Goal: Task Accomplishment & Management: Manage account settings

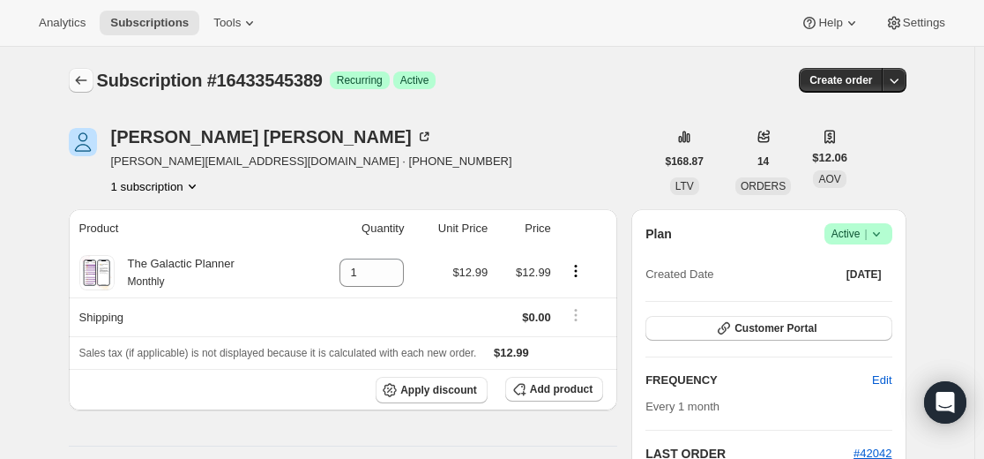
click at [82, 75] on icon "Subscriptions" at bounding box center [81, 80] width 18 height 18
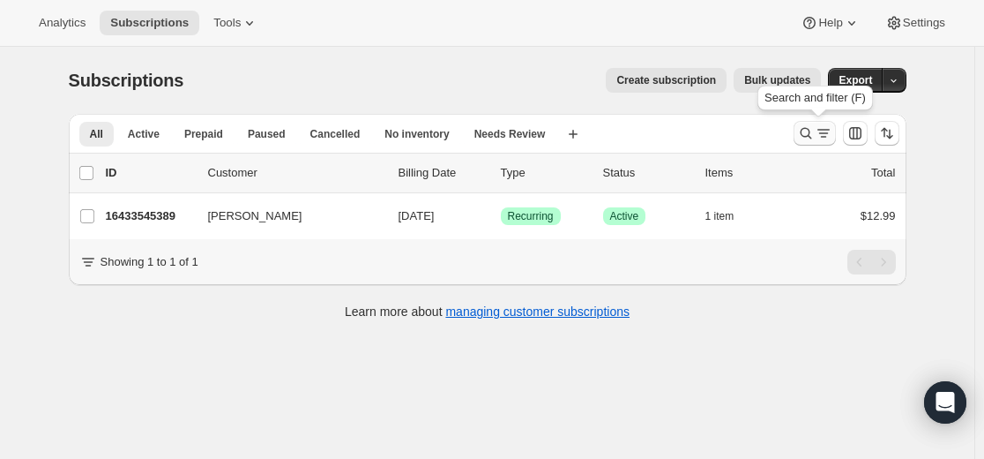
click at [809, 132] on icon "Search and filter results" at bounding box center [806, 133] width 18 height 18
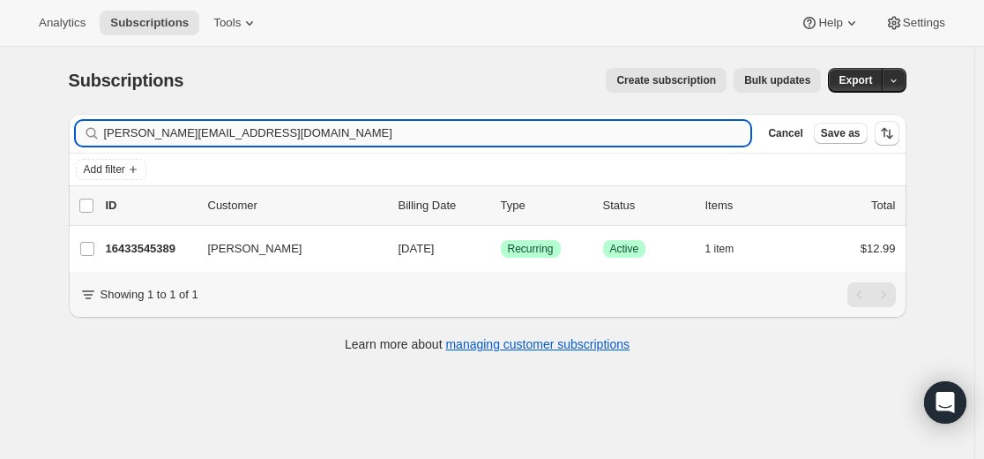
click at [545, 134] on input "[PERSON_NAME][EMAIL_ADDRESS][DOMAIN_NAME]" at bounding box center [427, 133] width 647 height 25
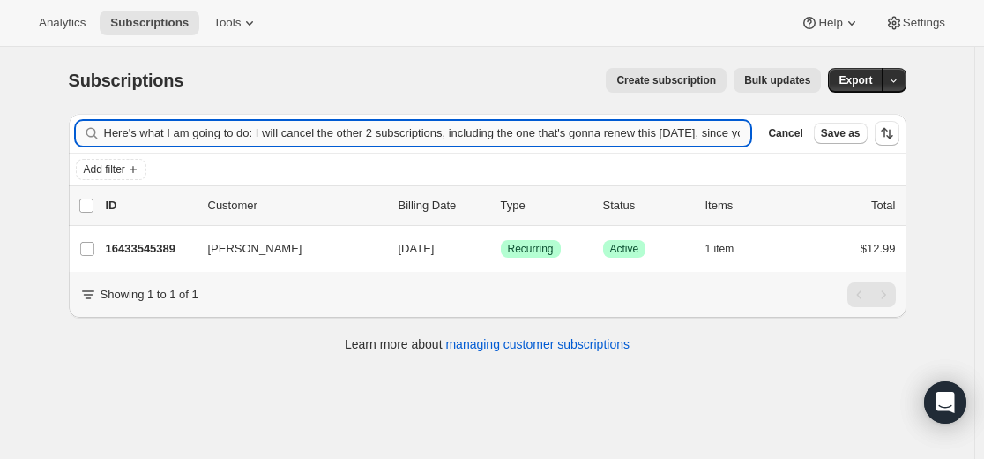
scroll to position [0, 369]
type input "Here's what I am going to do: I will cancel the other 2 subscriptions, includin…"
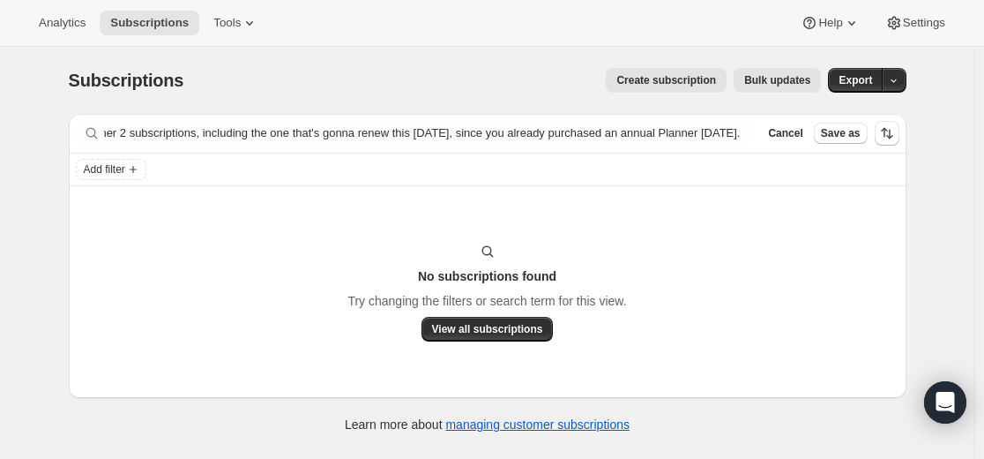
scroll to position [0, 0]
click at [785, 138] on span "Cancel" at bounding box center [785, 133] width 34 height 14
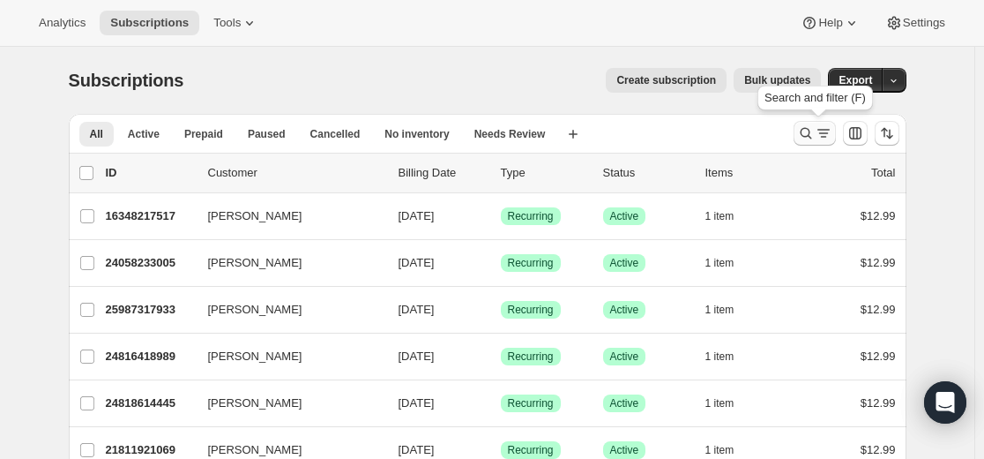
click at [804, 129] on icon "Search and filter results" at bounding box center [806, 133] width 18 height 18
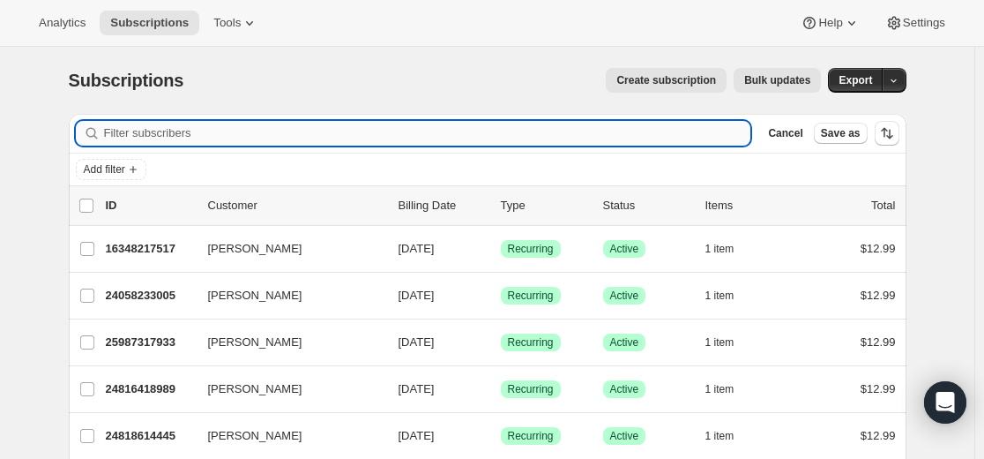
click at [629, 129] on input "Filter subscribers" at bounding box center [427, 133] width 647 height 25
type input "[EMAIL_ADDRESS][DOMAIN_NAME]"
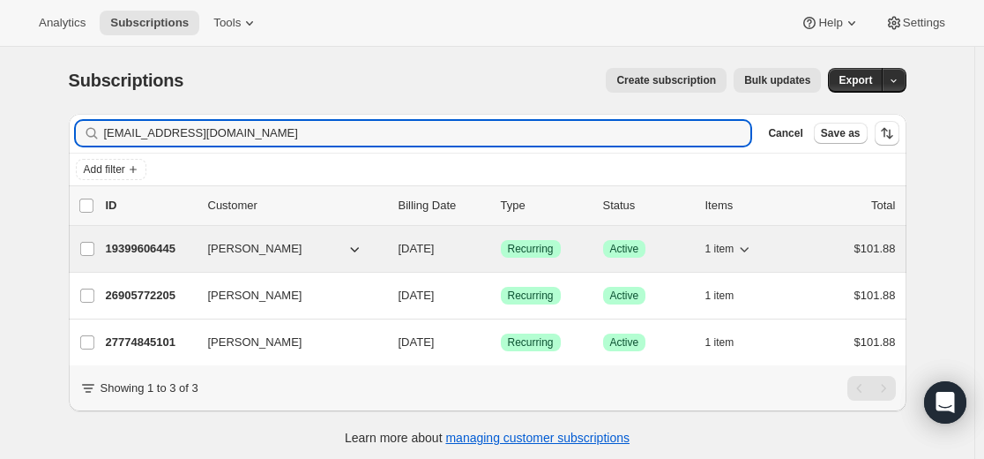
click at [171, 246] on p "19399606445" at bounding box center [150, 249] width 88 height 18
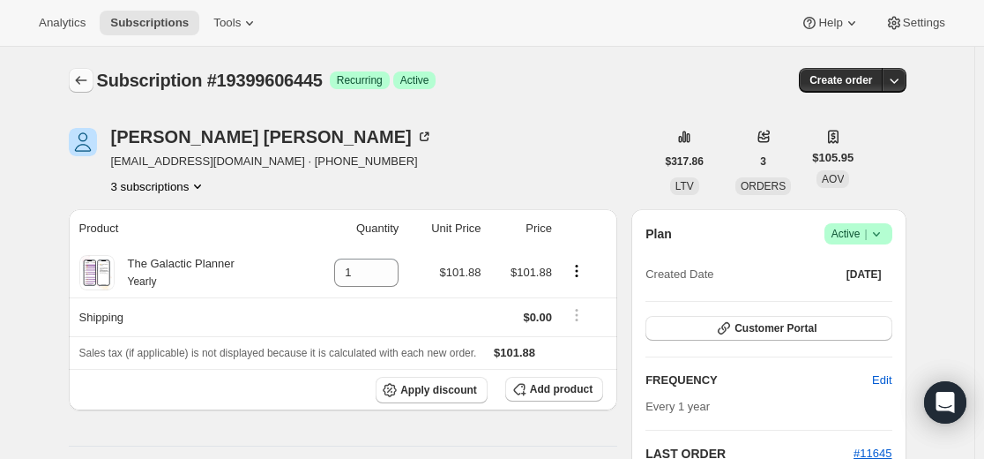
click at [87, 82] on icon "Subscriptions" at bounding box center [81, 80] width 18 height 18
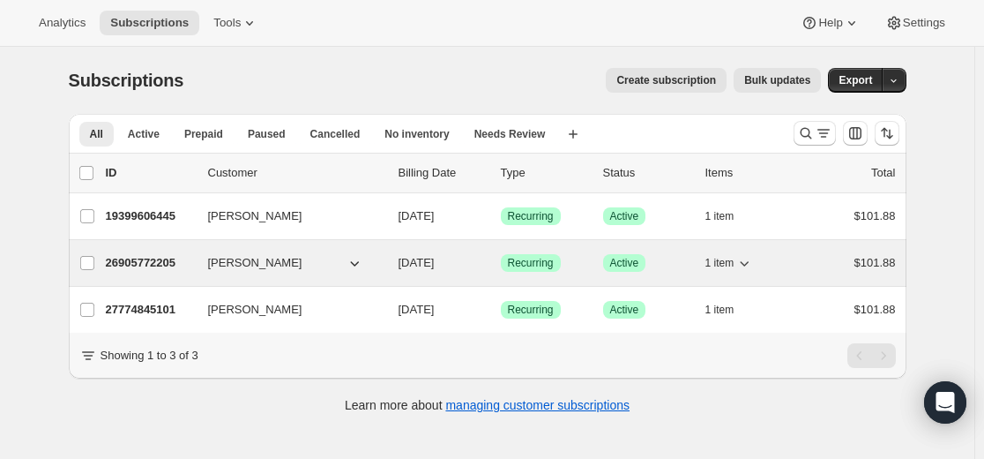
click at [172, 264] on p "26905772205" at bounding box center [150, 263] width 88 height 18
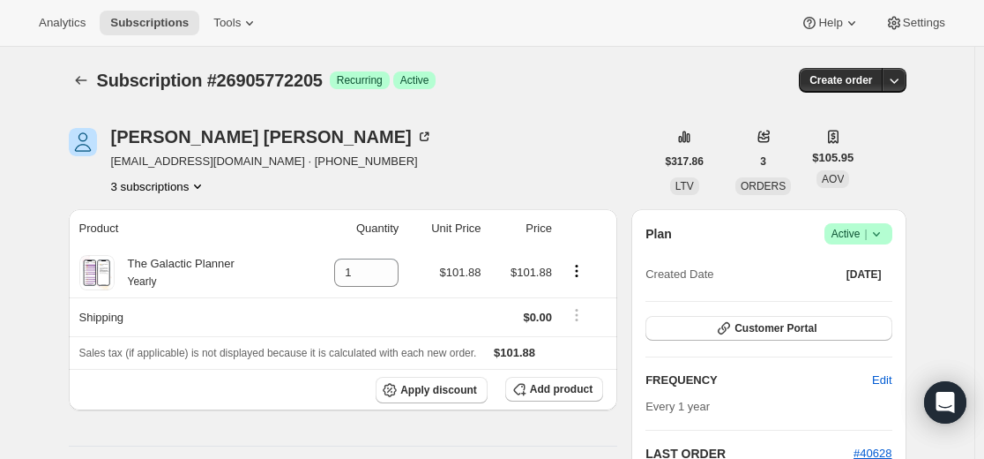
click at [886, 234] on icon at bounding box center [877, 234] width 18 height 18
click at [851, 307] on span "Cancel subscription" at bounding box center [856, 299] width 100 height 18
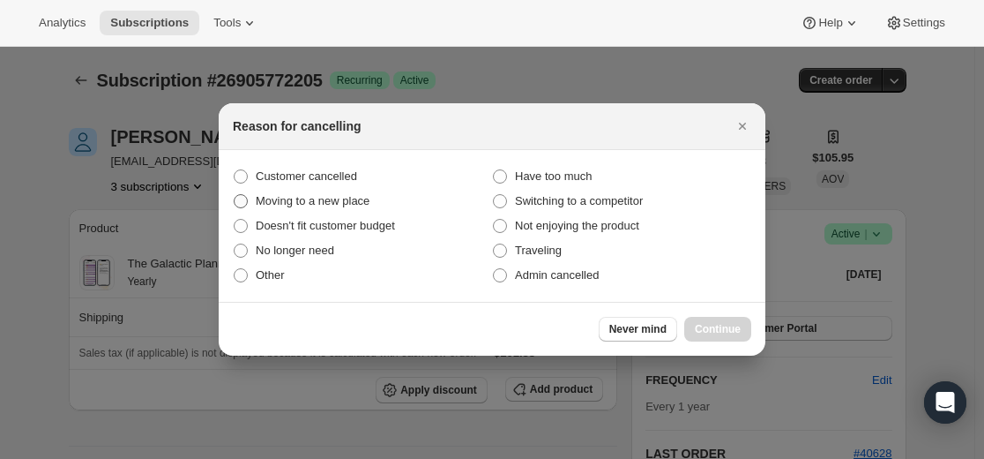
click at [342, 183] on span "Customer cancelled" at bounding box center [306, 177] width 101 height 18
click at [235, 170] on input "Customer cancelled" at bounding box center [234, 169] width 1 height 1
radio input "true"
click at [711, 336] on button "Continue" at bounding box center [717, 329] width 67 height 25
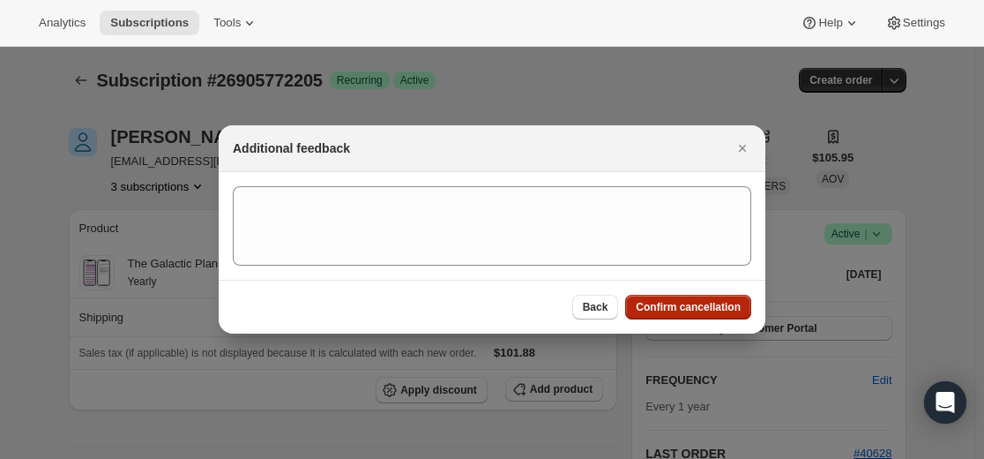
click at [685, 316] on button "Confirm cancellation" at bounding box center [688, 307] width 126 height 25
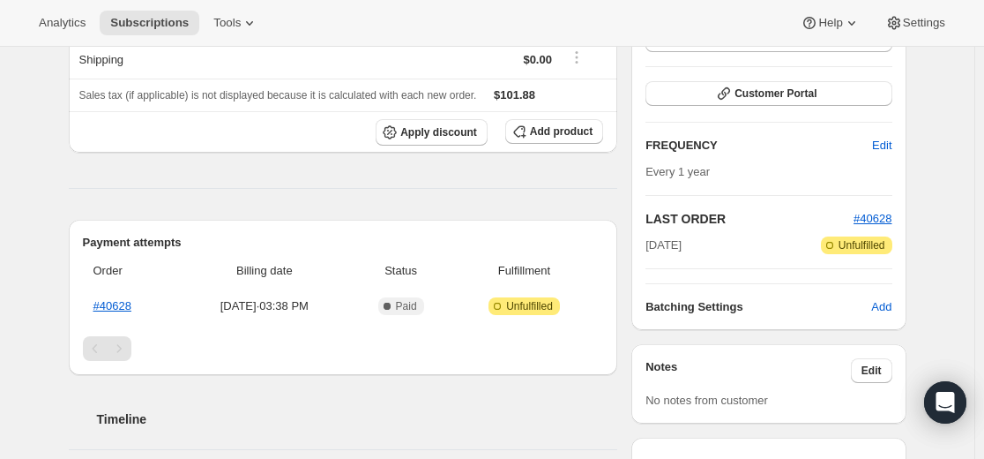
scroll to position [353, 0]
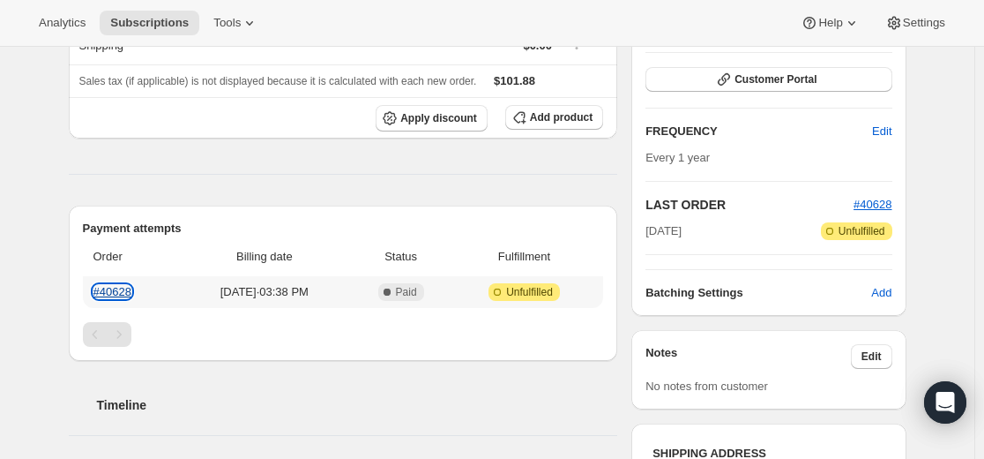
click at [131, 294] on link "#40628" at bounding box center [112, 291] width 38 height 13
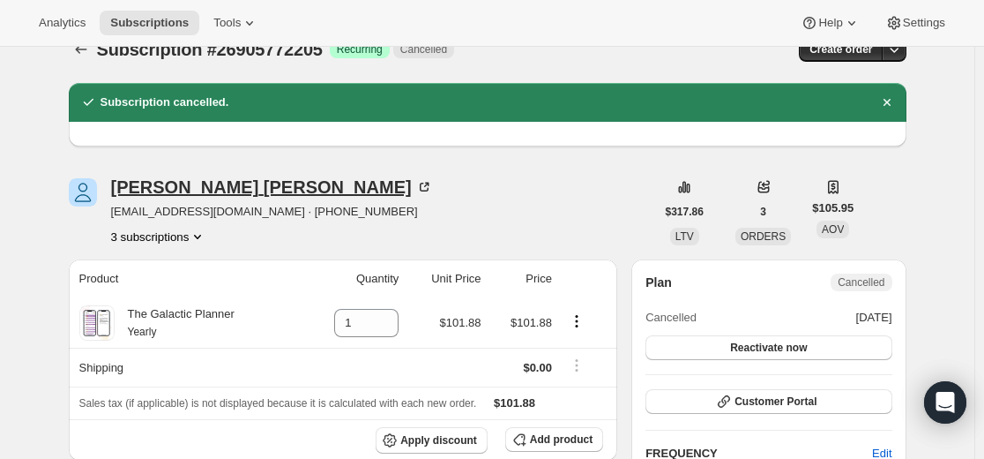
scroll to position [0, 0]
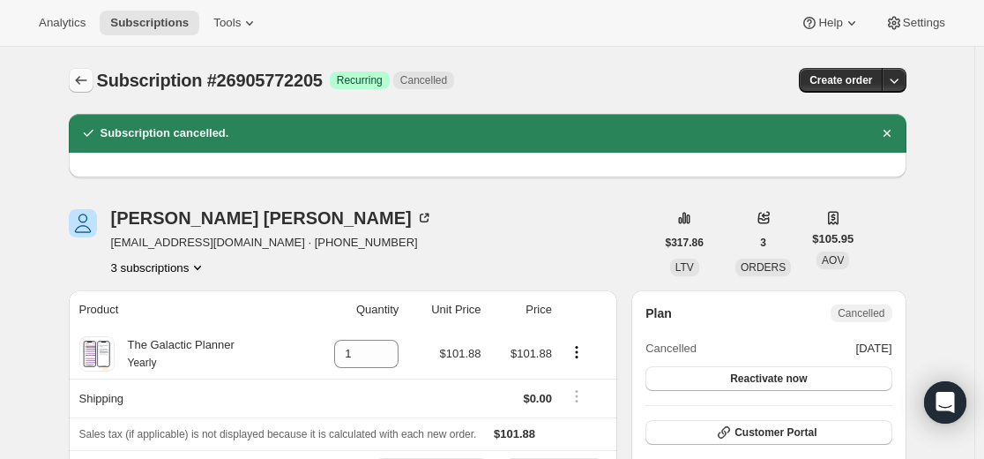
click at [89, 82] on icon "Subscriptions" at bounding box center [81, 80] width 18 height 18
